Goal: Task Accomplishment & Management: Manage account settings

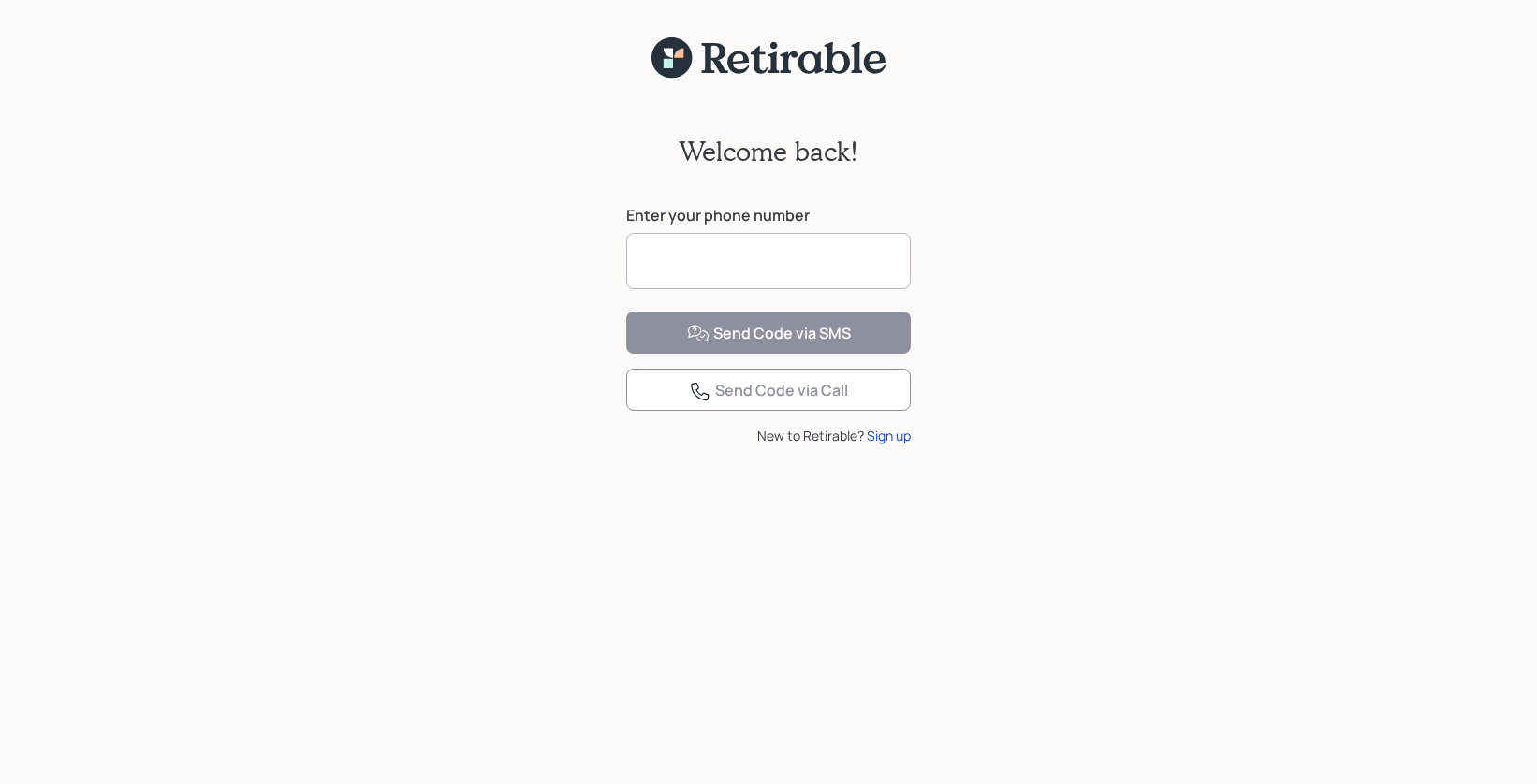
click at [780, 269] on input at bounding box center [768, 261] width 285 height 56
type input "**********"
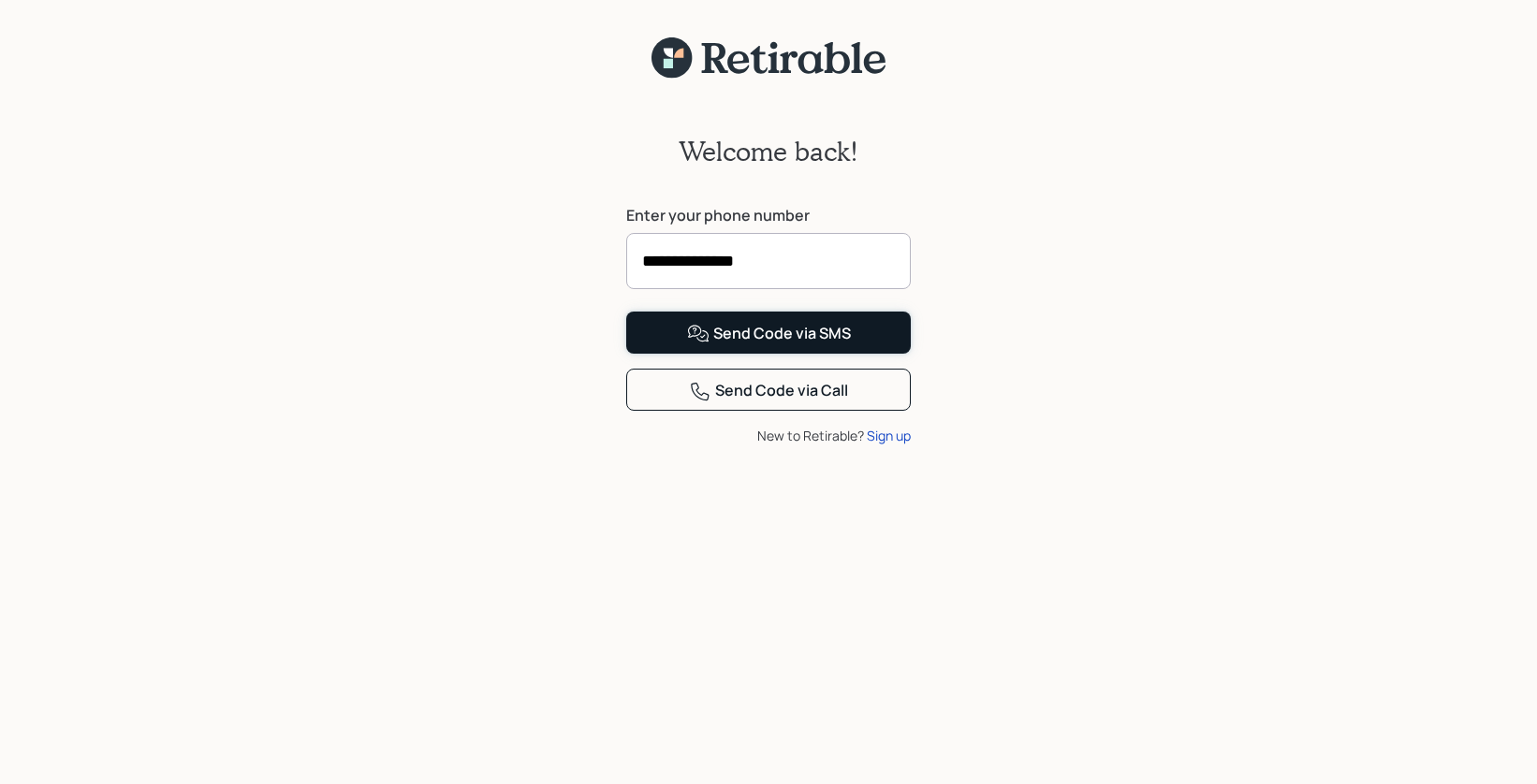
click at [759, 346] on div "Send Code via SMS" at bounding box center [768, 334] width 164 height 22
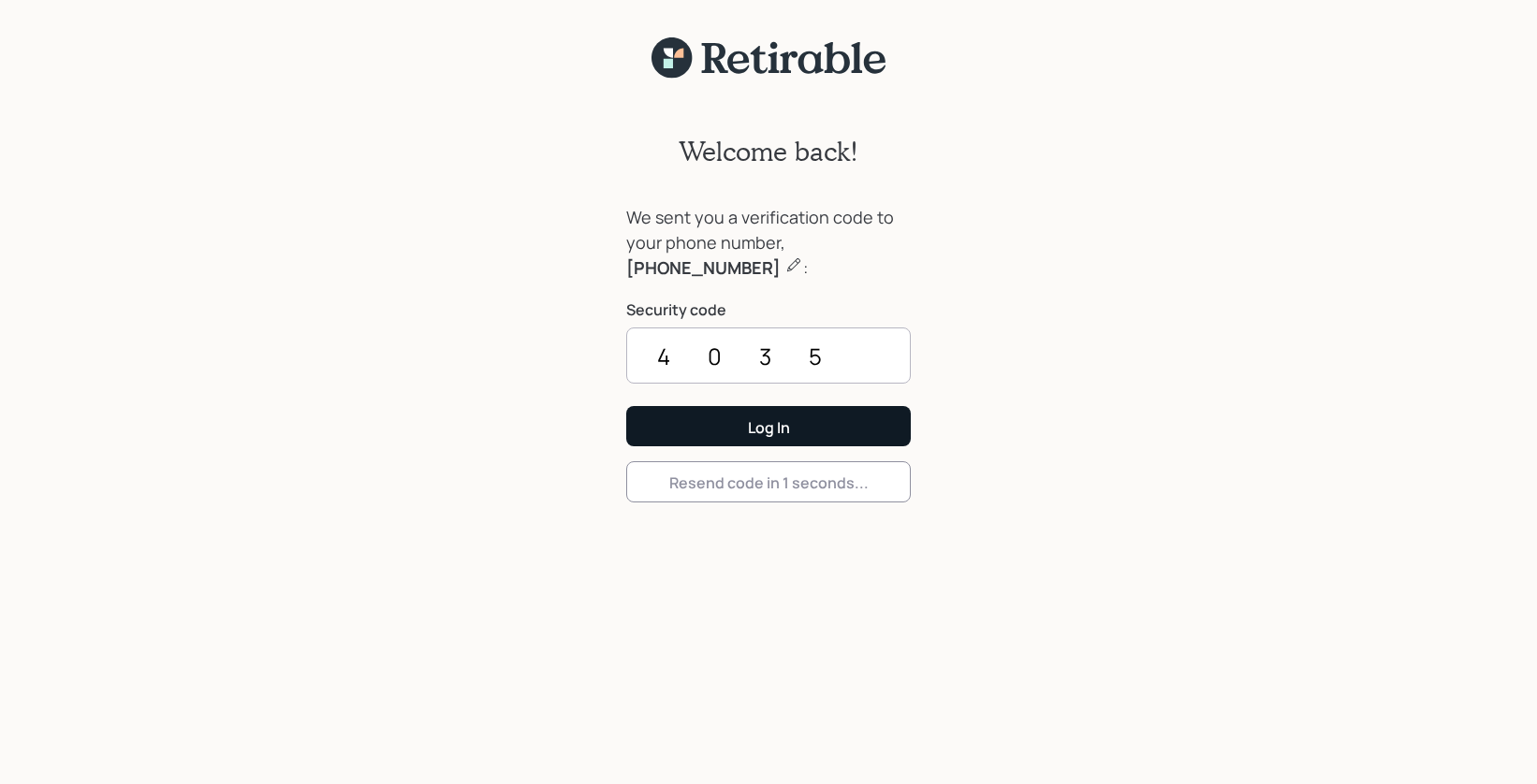
type input "4035"
click at [732, 425] on button "Log In" at bounding box center [768, 425] width 285 height 40
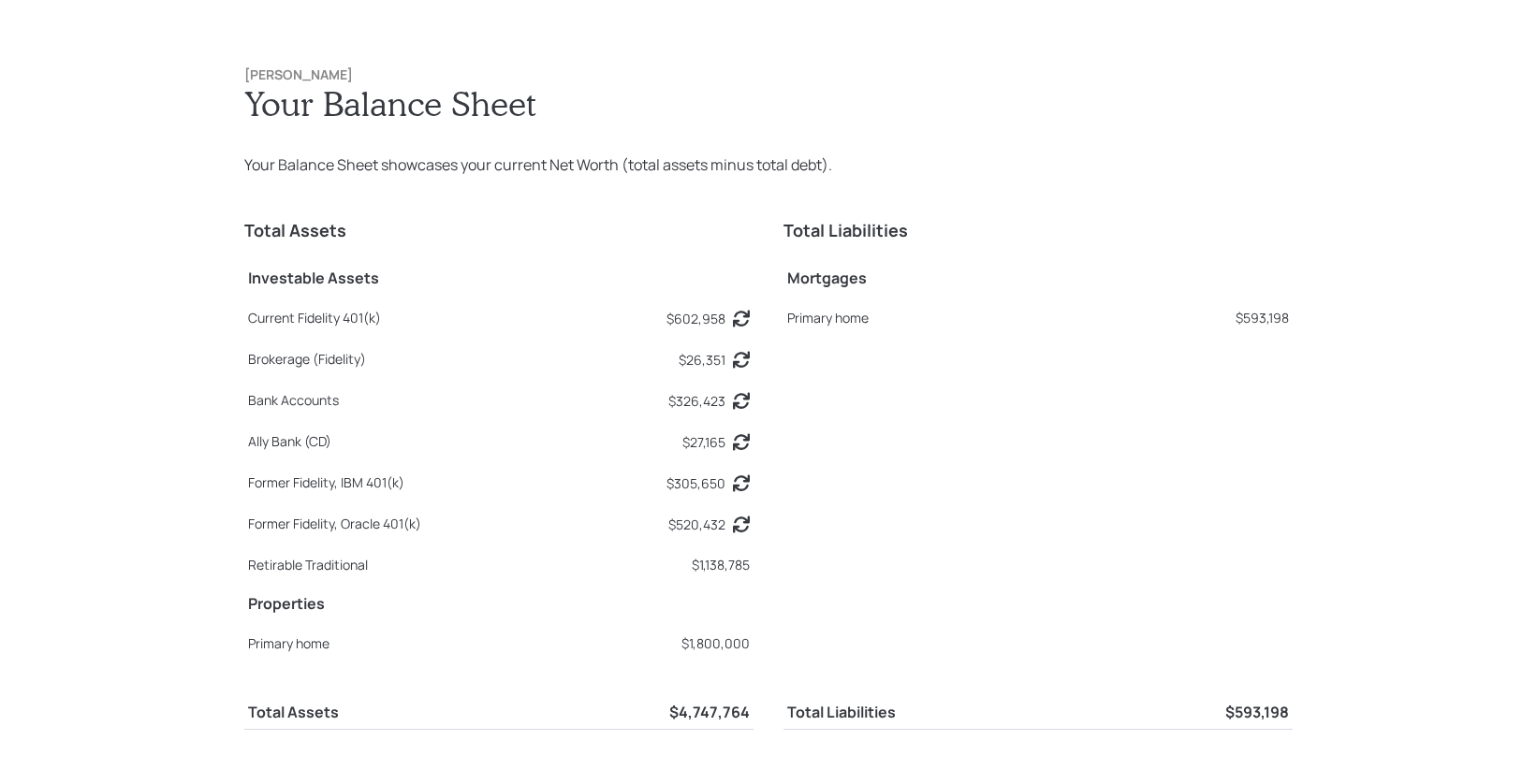
scroll to position [2352, 0]
